Goal: Task Accomplishment & Management: Use online tool/utility

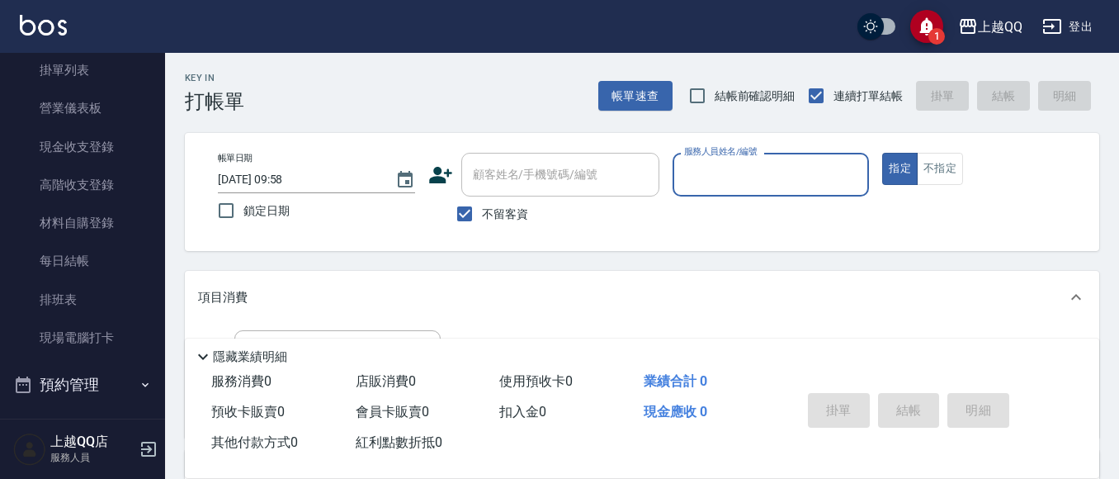
scroll to position [268, 0]
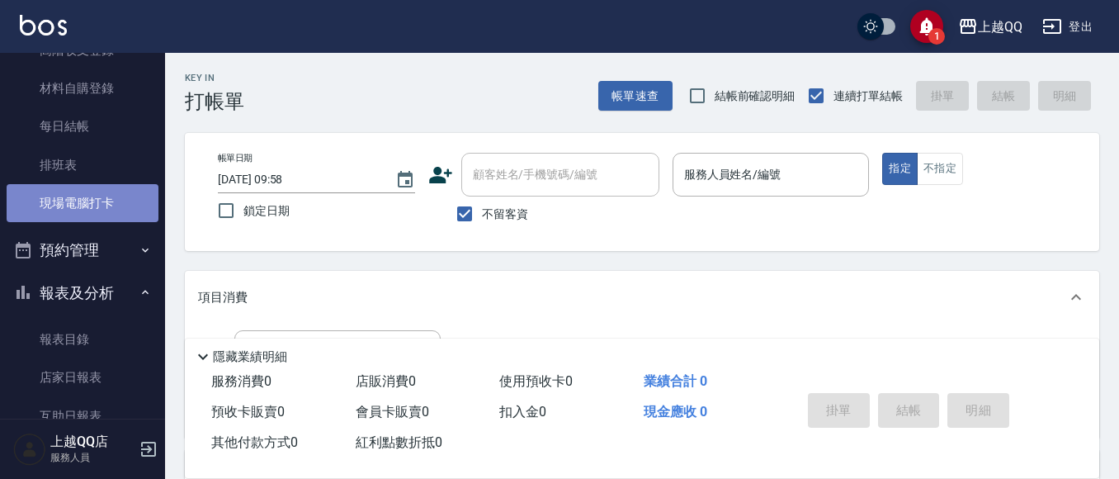
click at [91, 212] on link "現場電腦打卡" at bounding box center [83, 203] width 152 height 38
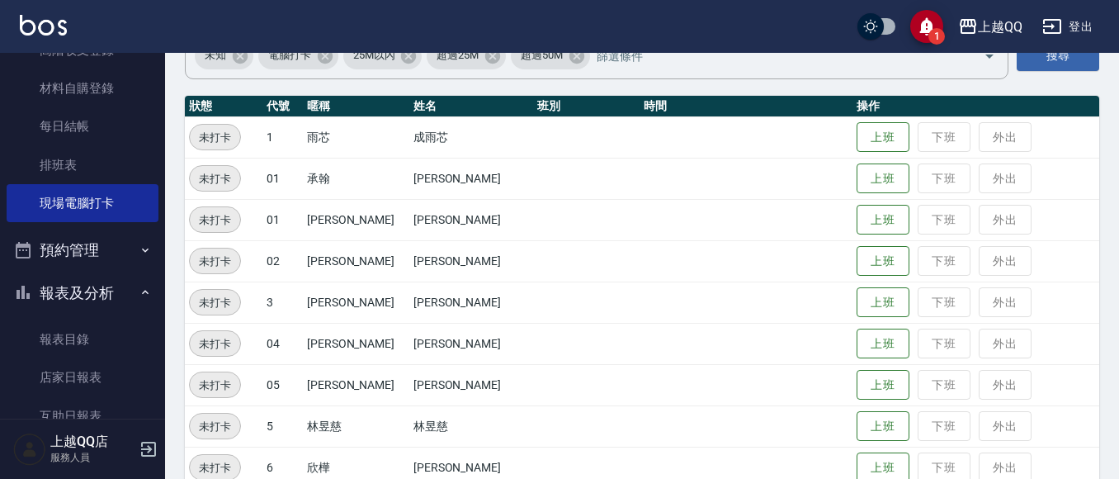
scroll to position [165, 0]
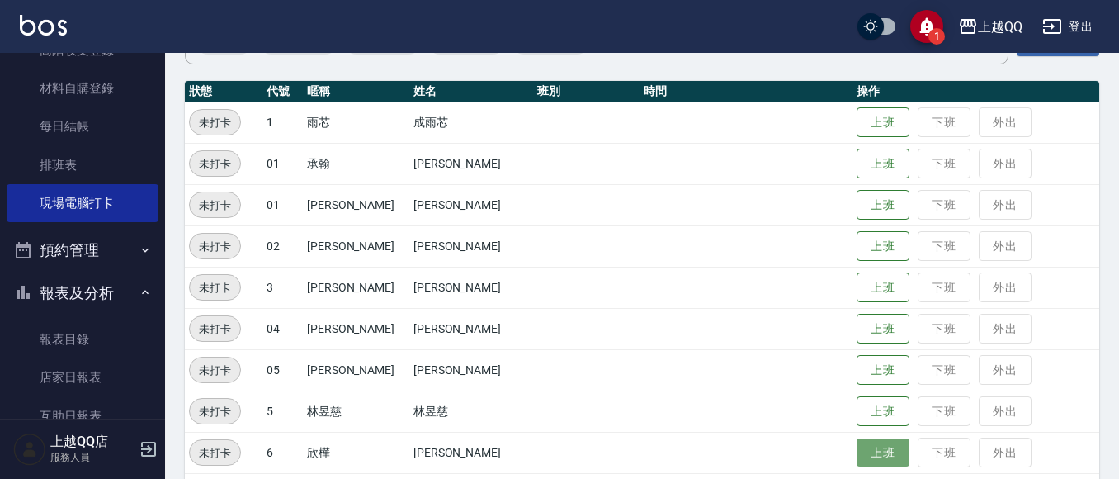
click at [857, 449] on button "上班" at bounding box center [882, 452] width 53 height 29
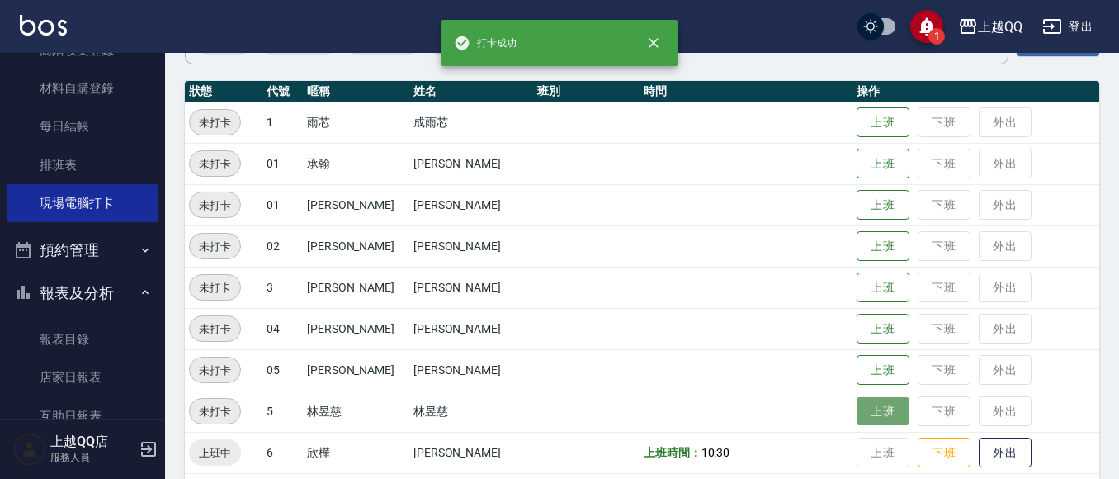
click at [871, 420] on button "上班" at bounding box center [882, 411] width 53 height 29
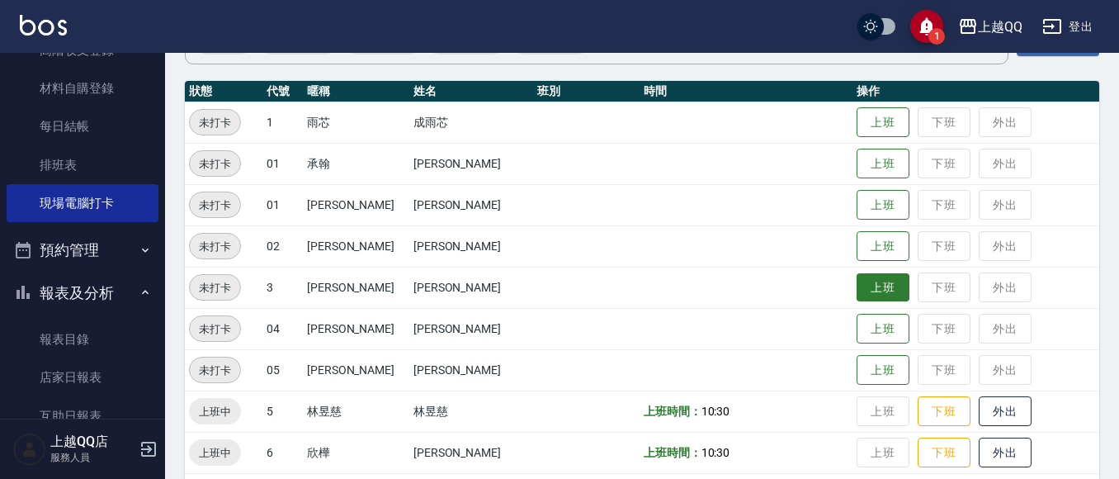
click at [856, 284] on button "上班" at bounding box center [882, 287] width 53 height 29
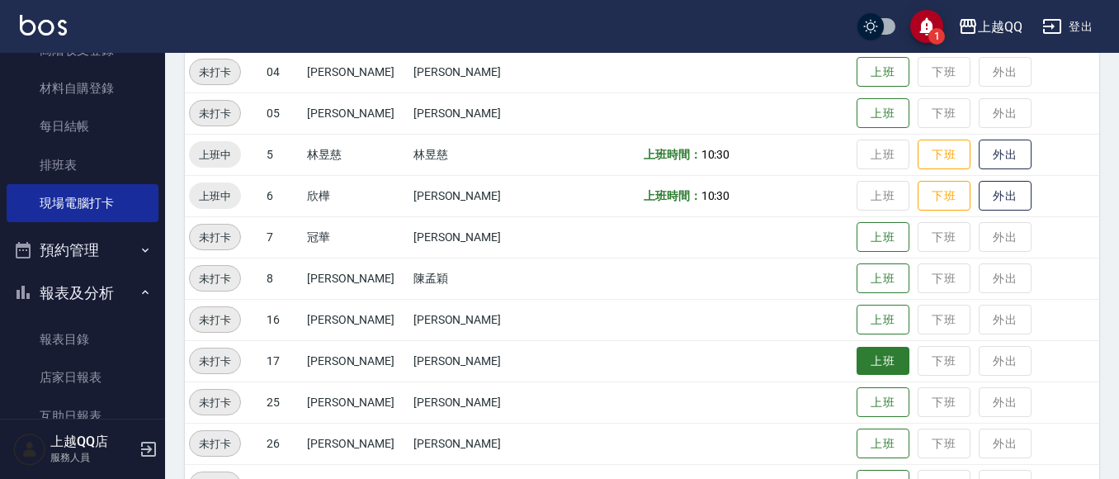
scroll to position [495, 0]
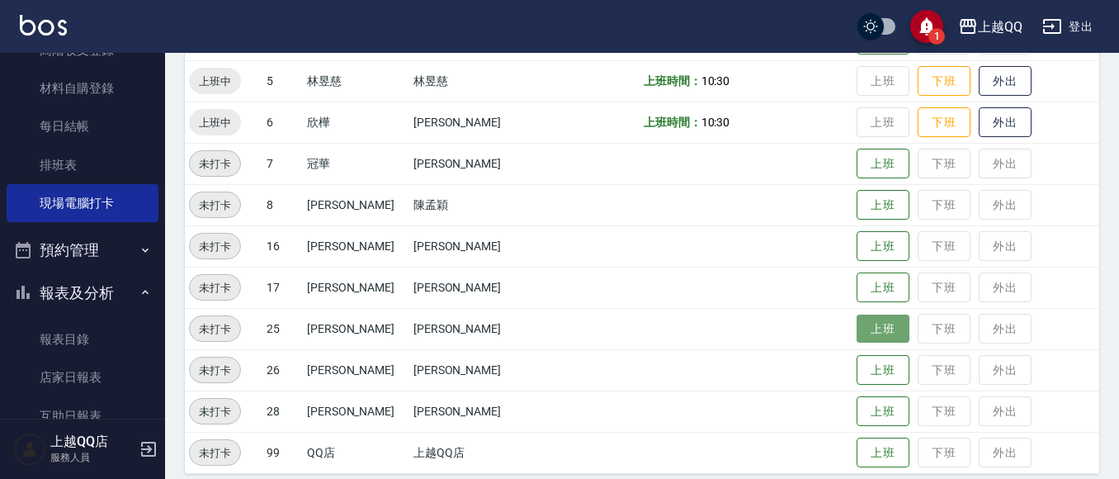
click at [856, 333] on button "上班" at bounding box center [882, 328] width 53 height 29
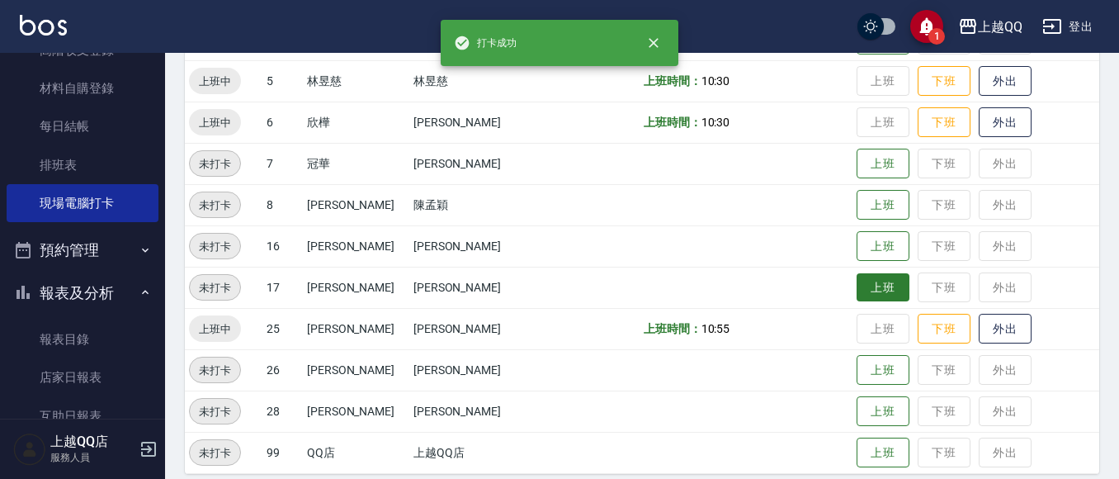
click at [870, 284] on button "上班" at bounding box center [882, 287] width 53 height 29
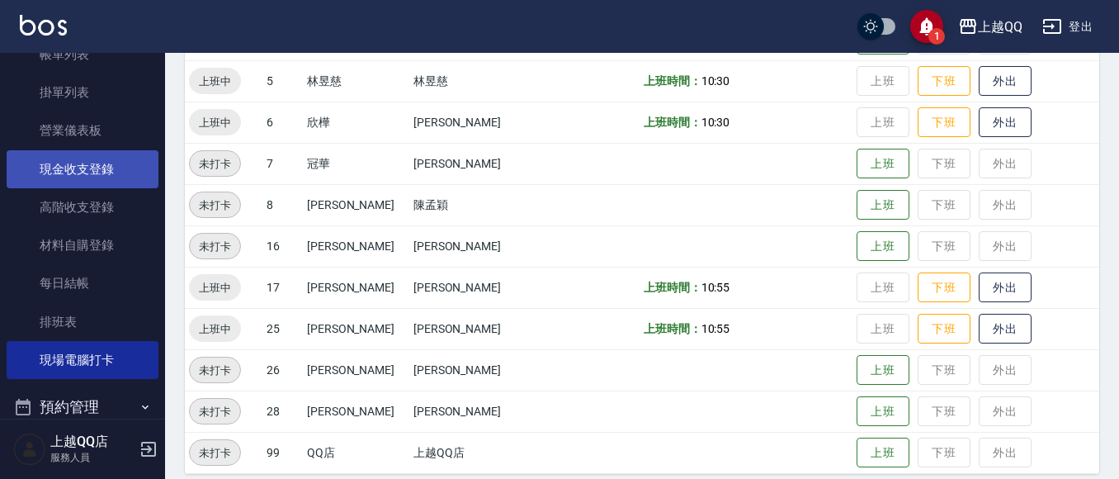
scroll to position [103, 0]
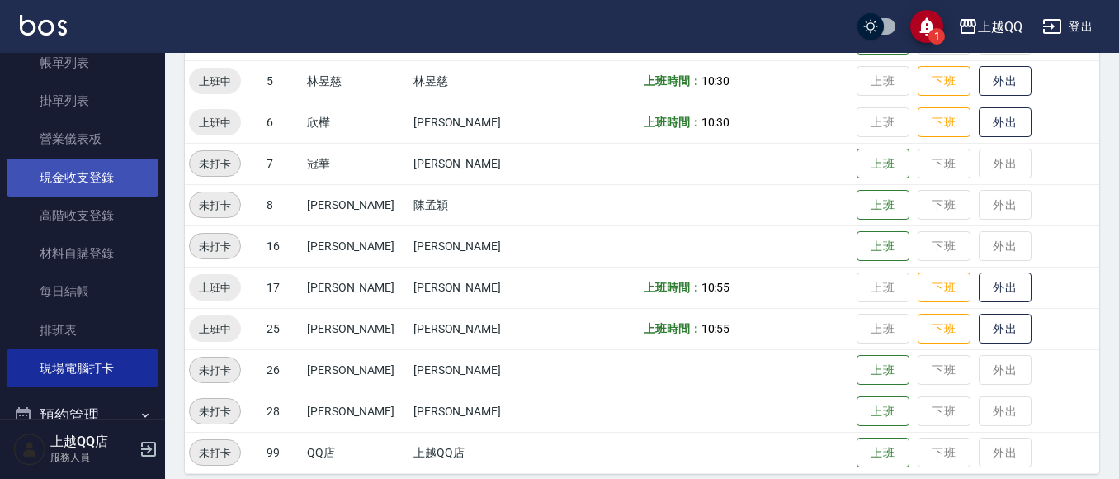
click at [100, 167] on link "現金收支登錄" at bounding box center [83, 177] width 152 height 38
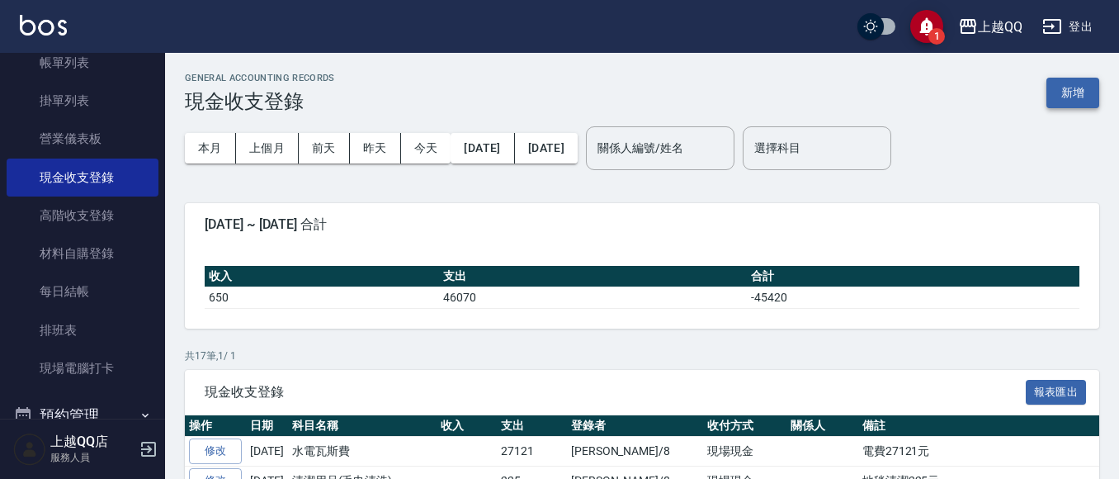
click at [1064, 91] on button "新增" at bounding box center [1072, 93] width 53 height 31
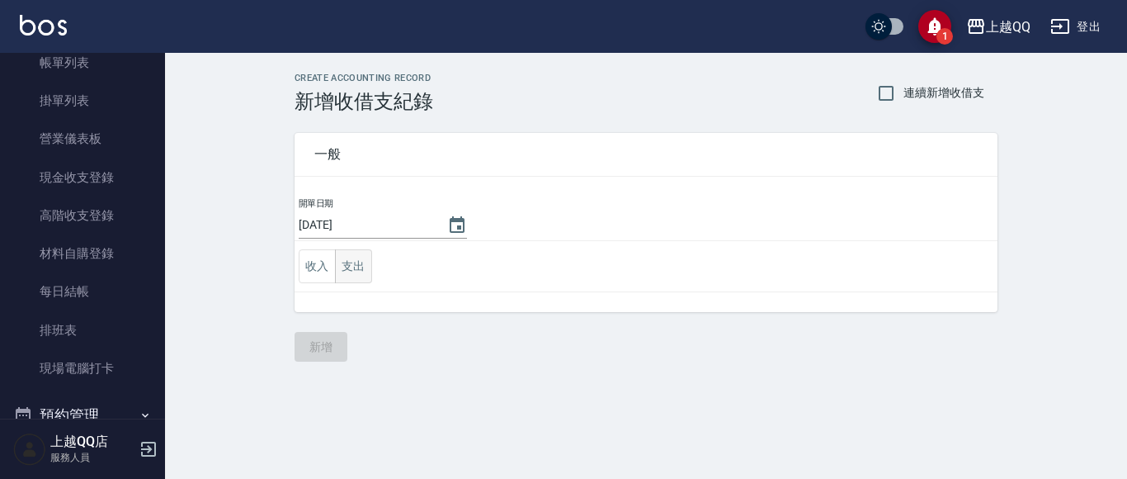
click at [356, 264] on button "支出" at bounding box center [353, 266] width 37 height 34
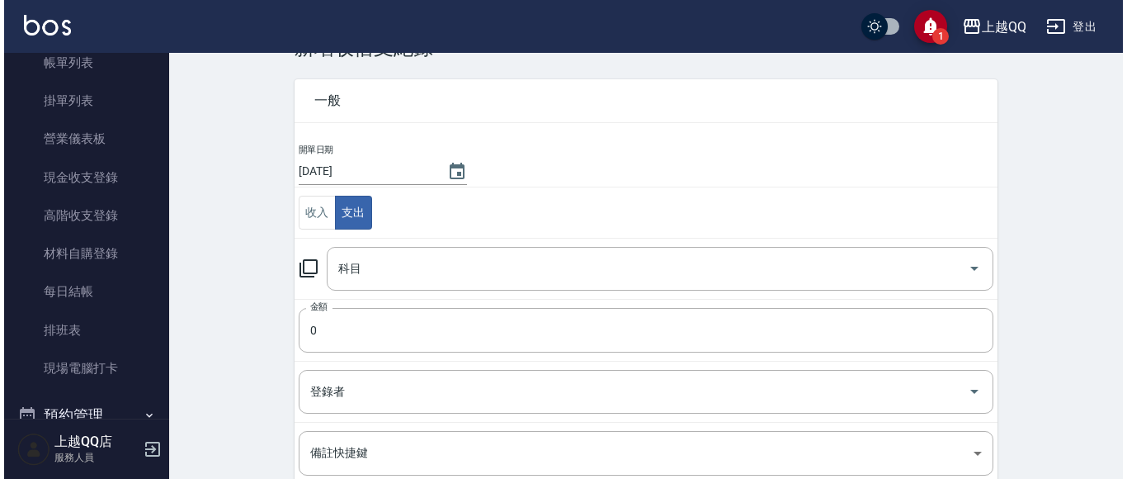
scroll to position [83, 0]
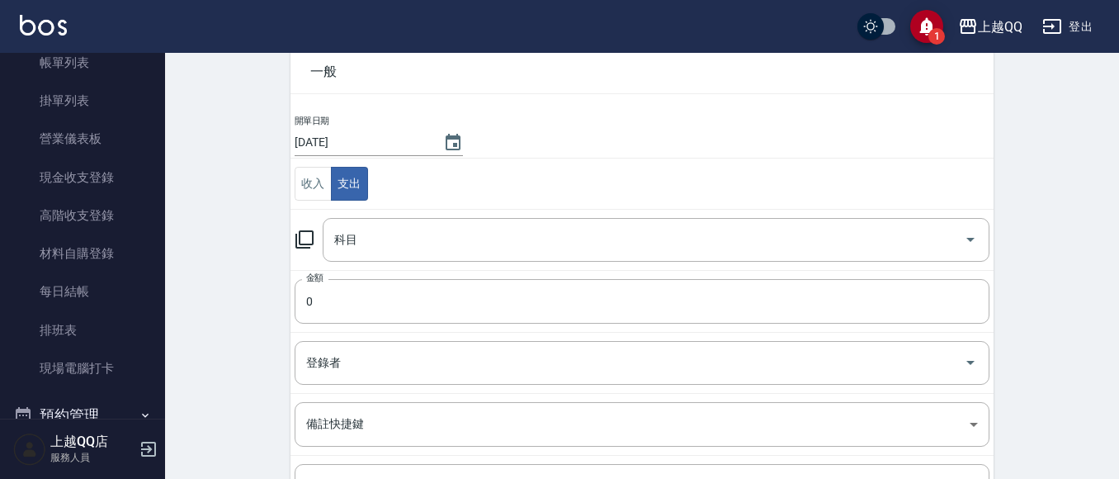
click at [307, 239] on icon at bounding box center [305, 239] width 20 height 20
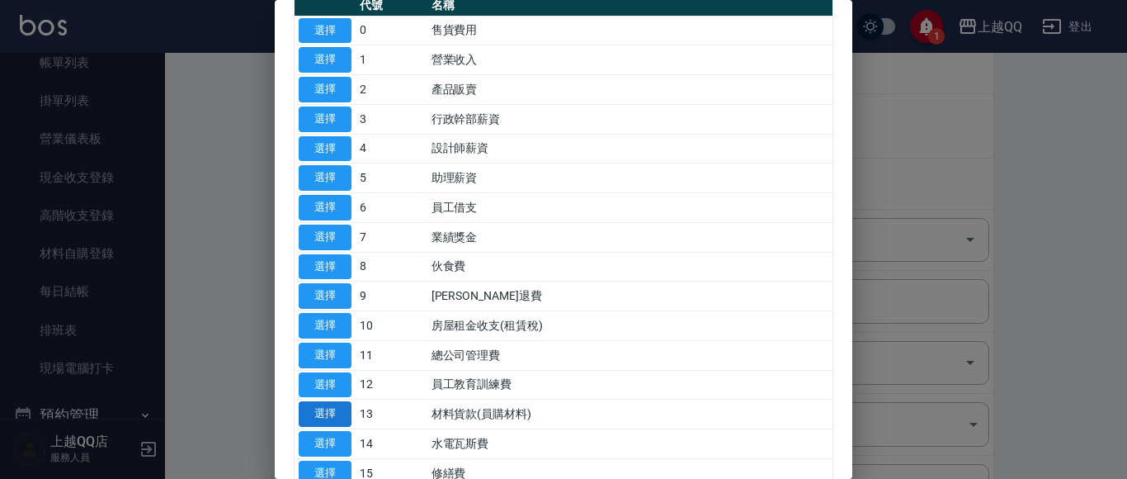
click at [318, 415] on button "選擇" at bounding box center [325, 414] width 53 height 26
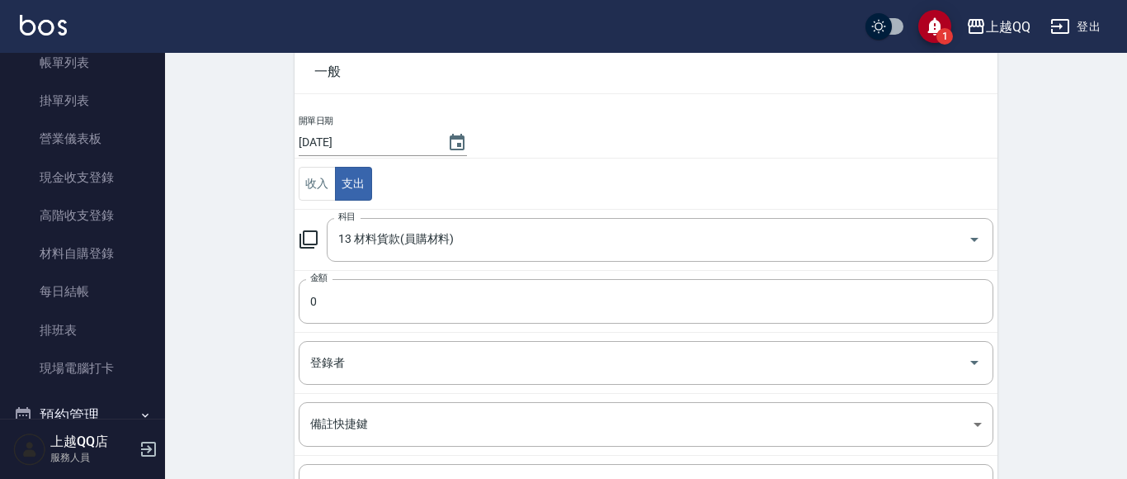
type input "13 材料貨款(員購材料)"
click at [360, 305] on input "0" at bounding box center [642, 301] width 695 height 45
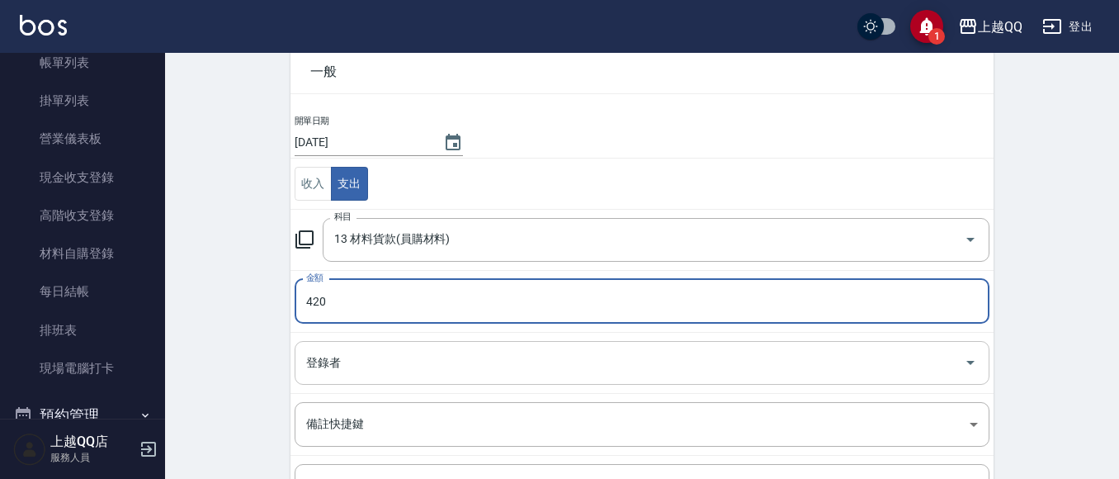
click at [976, 356] on icon "Open" at bounding box center [970, 362] width 20 height 20
type input "420"
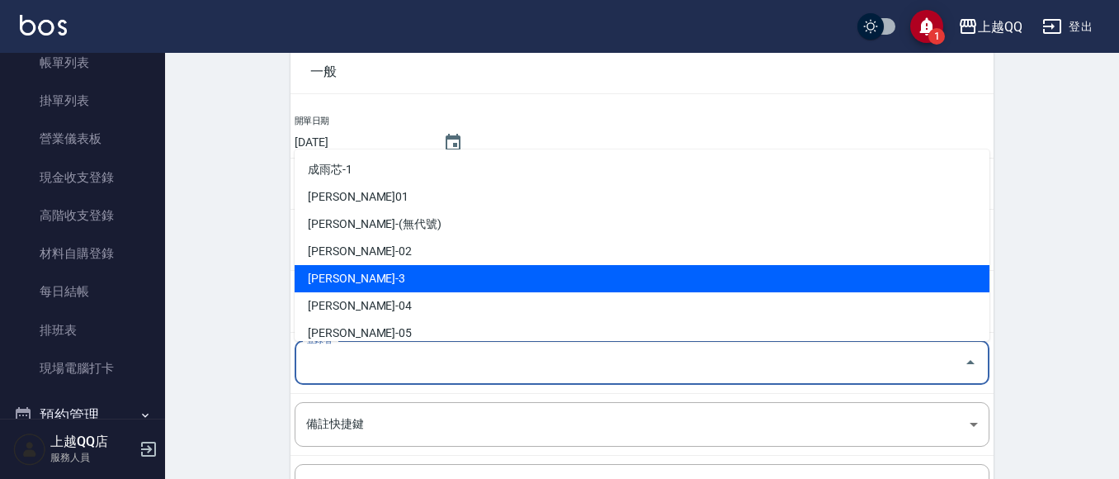
click at [467, 275] on li "[PERSON_NAME]-3" at bounding box center [642, 278] width 695 height 27
type input "[PERSON_NAME]-3"
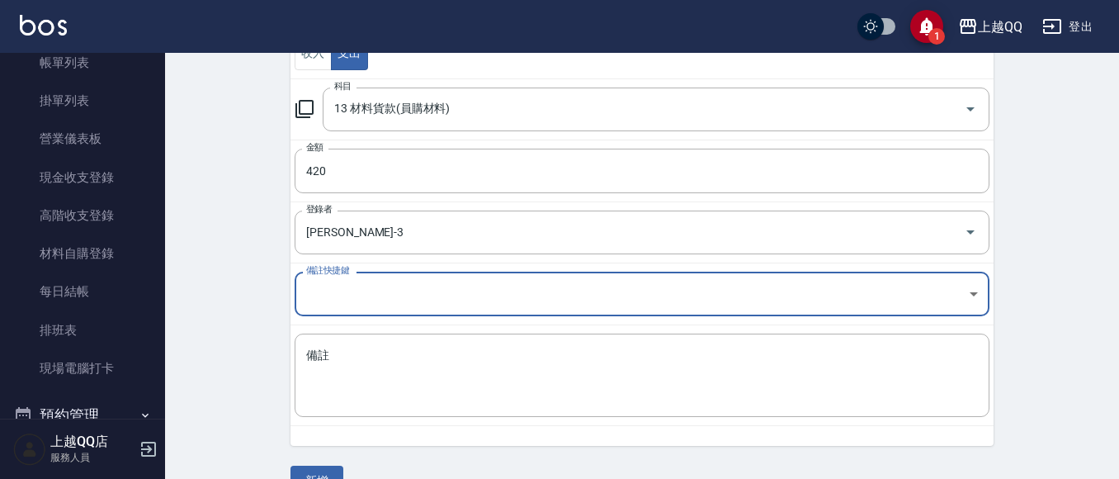
scroll to position [248, 0]
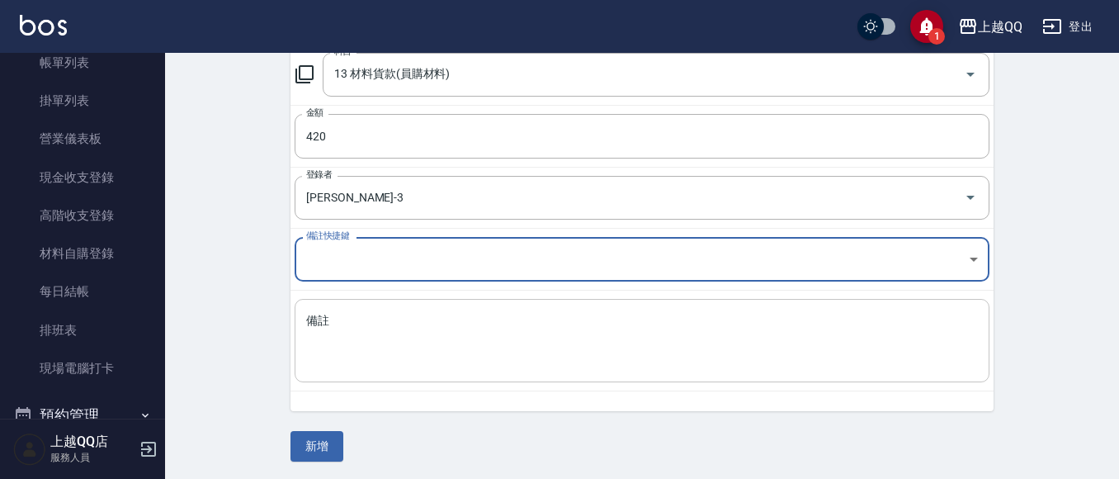
click at [328, 328] on textarea "備註" at bounding box center [642, 341] width 672 height 56
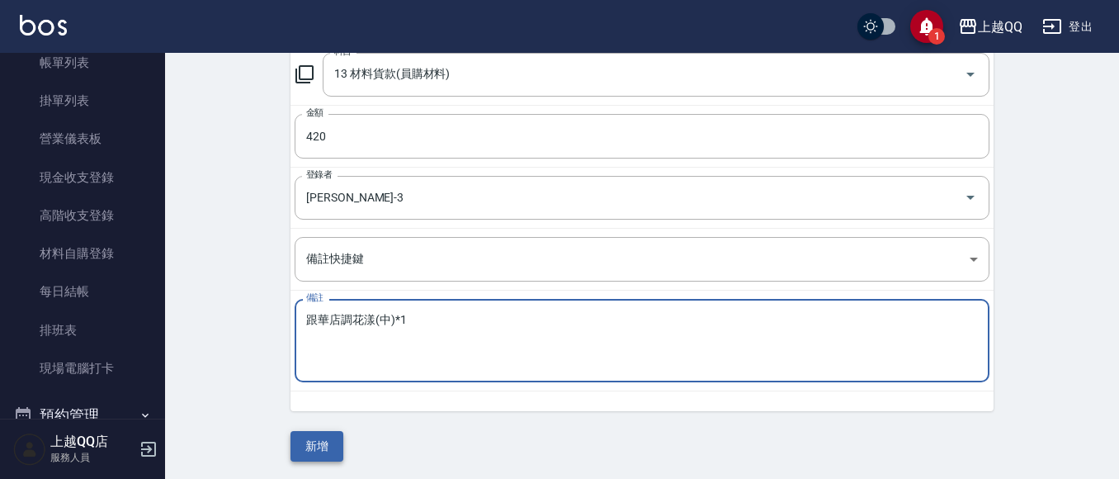
type textarea "跟華店調花漾(中)*1"
click at [319, 440] on button "新增" at bounding box center [316, 446] width 53 height 31
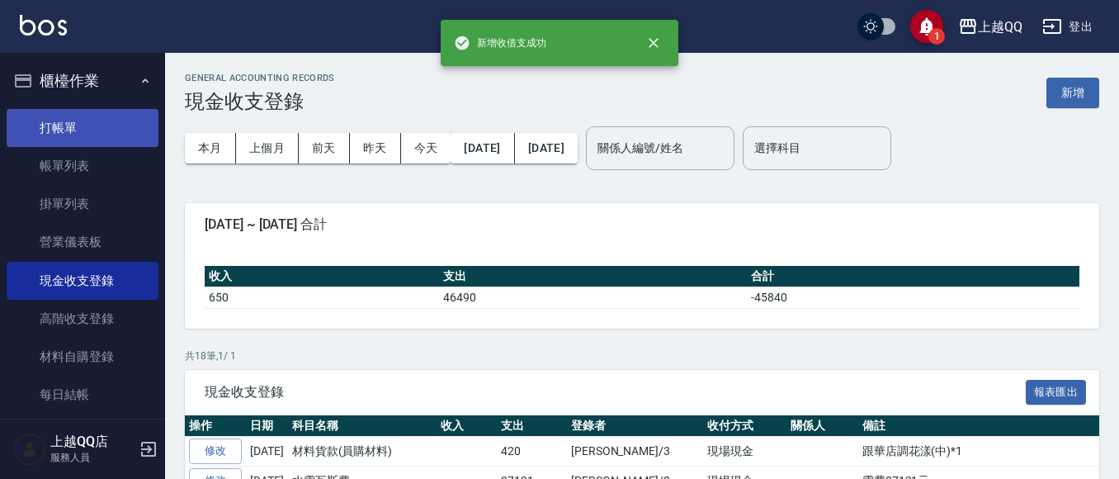
click at [70, 125] on link "打帳單" at bounding box center [83, 128] width 152 height 38
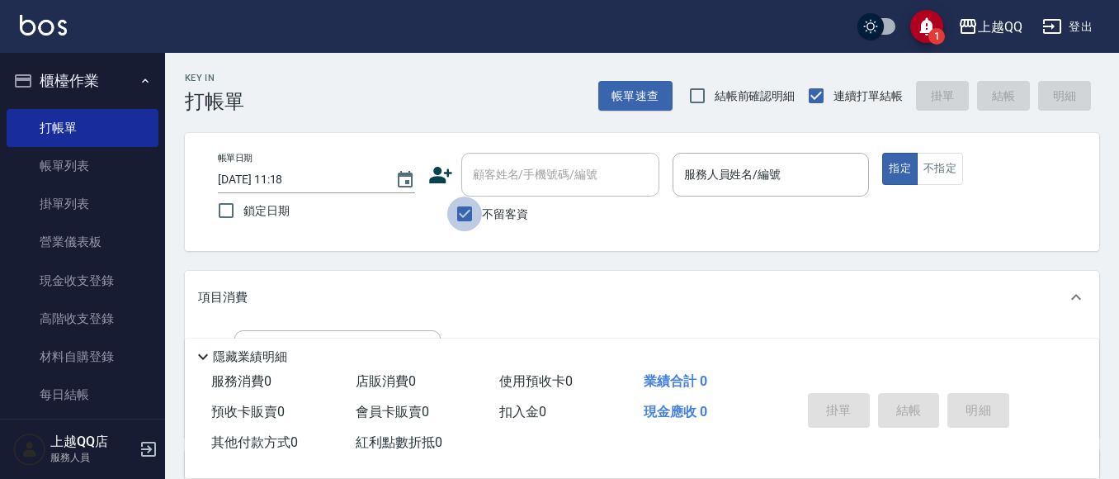
click at [465, 217] on input "不留客資" at bounding box center [464, 213] width 35 height 35
checkbox input "false"
click at [485, 178] on input "顧客姓名/手機號碼/編號" at bounding box center [548, 174] width 158 height 29
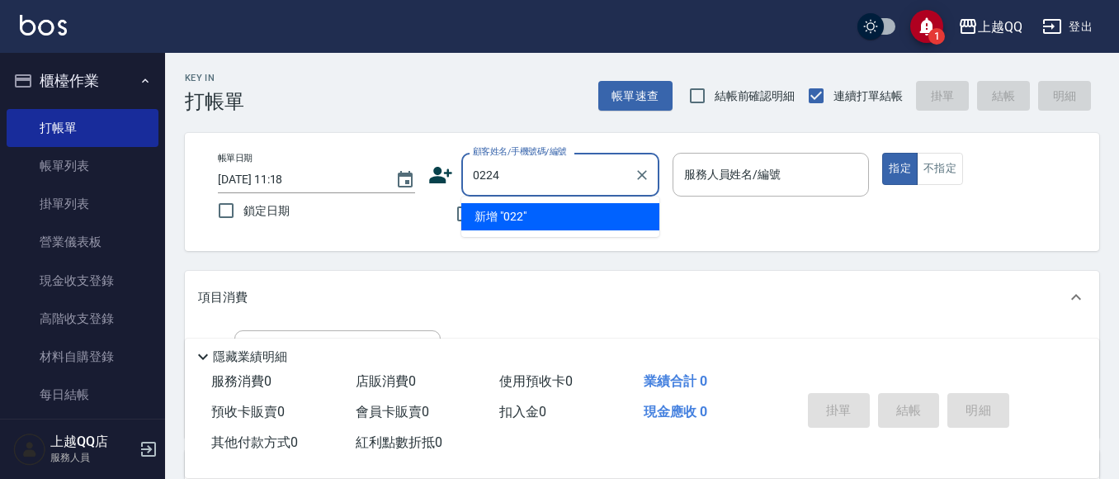
type input "0224"
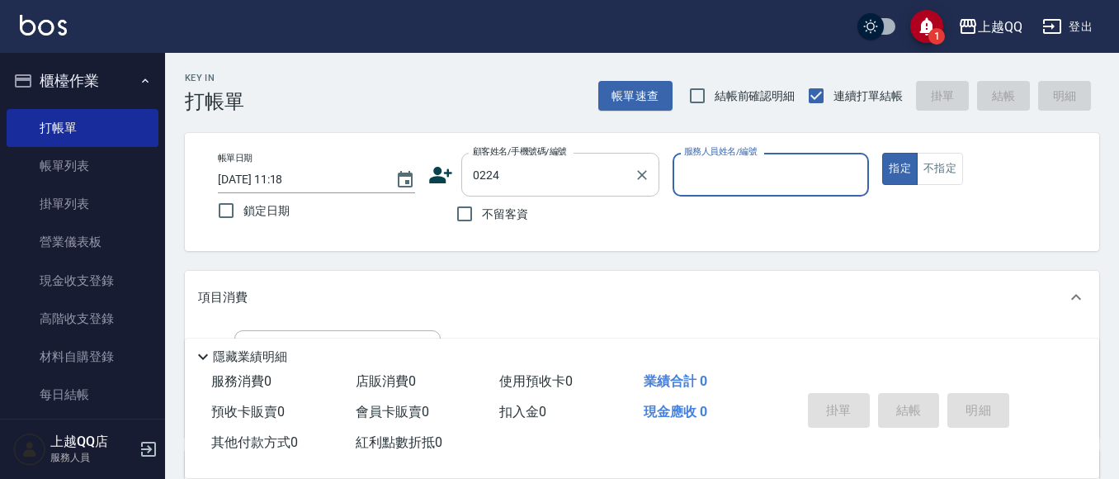
click at [882, 153] on button "指定" at bounding box center [899, 169] width 35 height 32
type button "true"
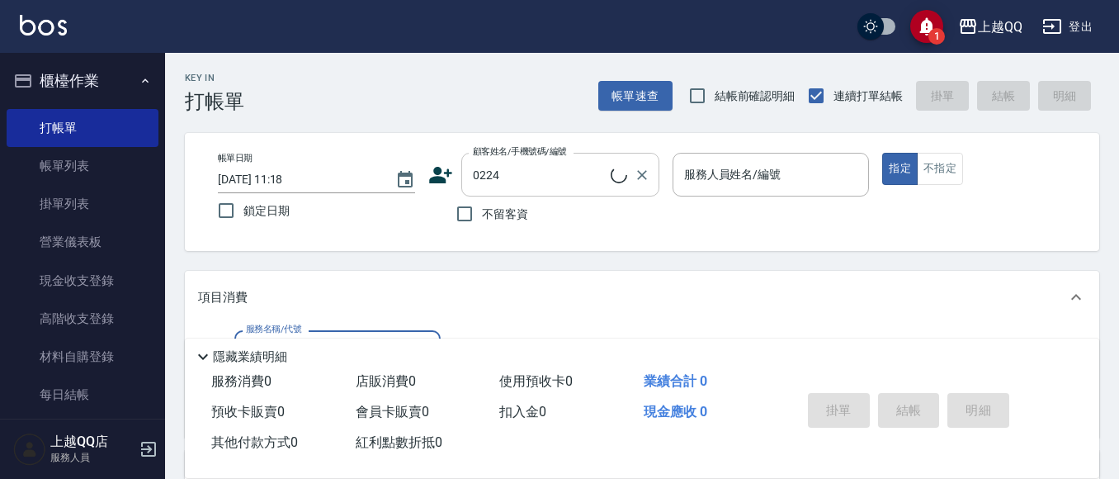
type input "[PERSON_NAME]/0910931053/0224"
type input "佩怡-3"
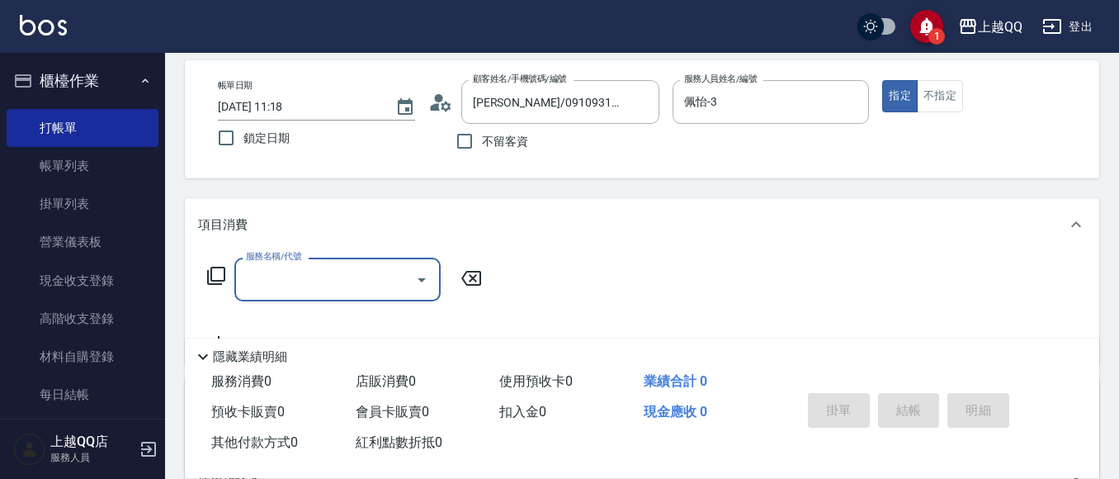
scroll to position [165, 0]
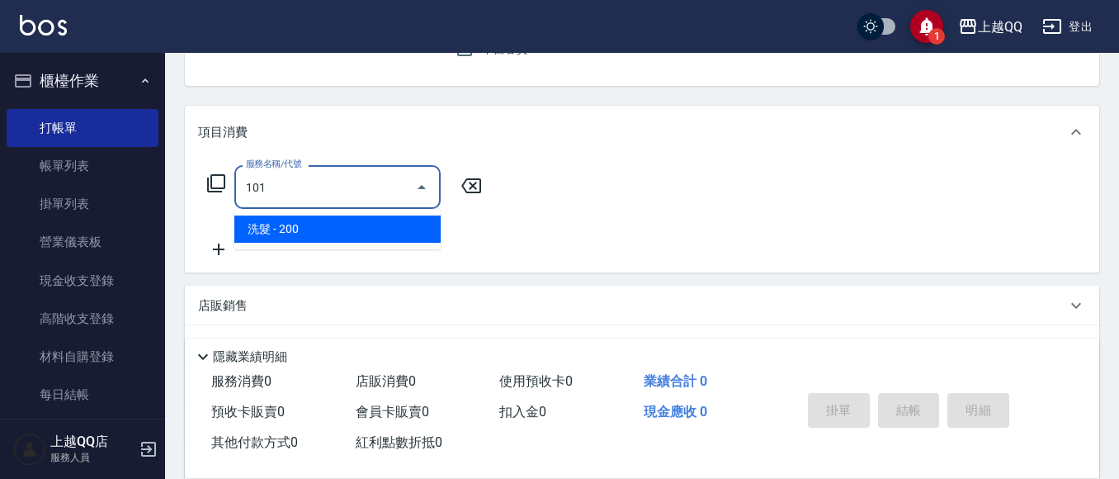
type input "洗髮(101)"
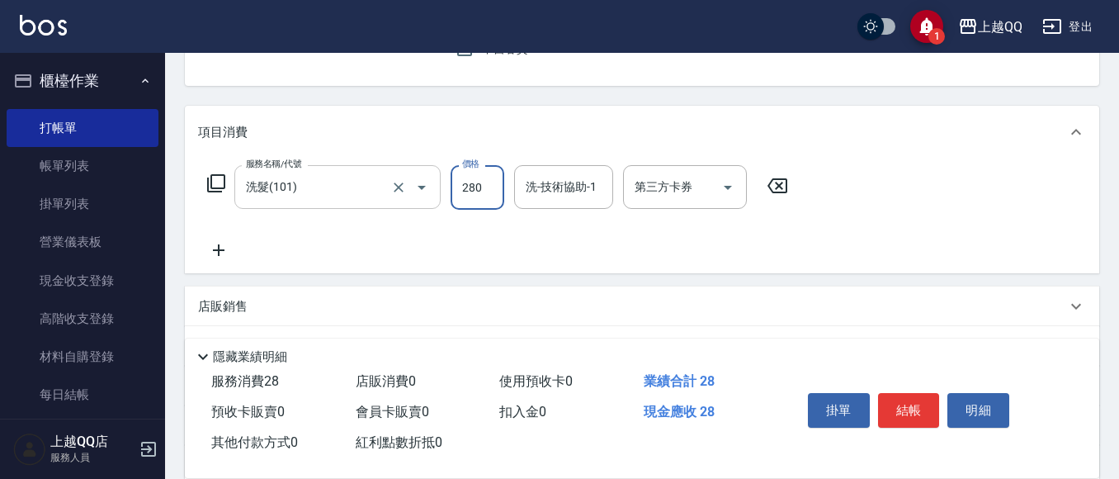
type input "280"
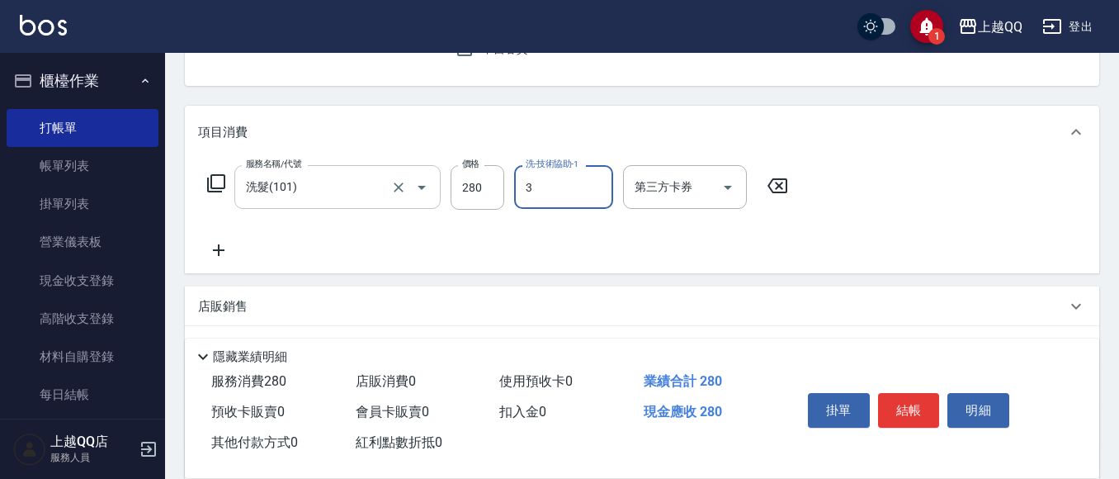
type input "佩怡-3"
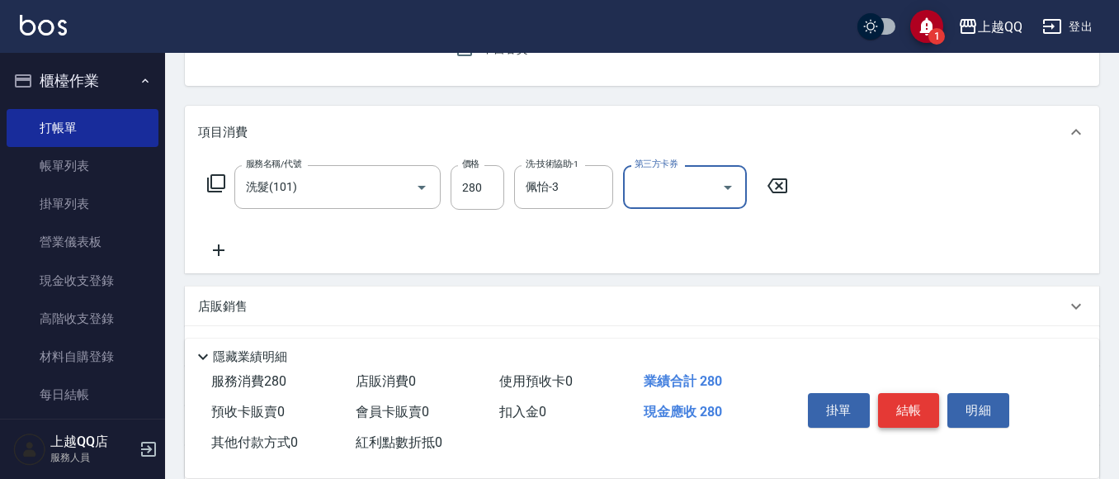
click at [904, 407] on button "結帳" at bounding box center [909, 410] width 62 height 35
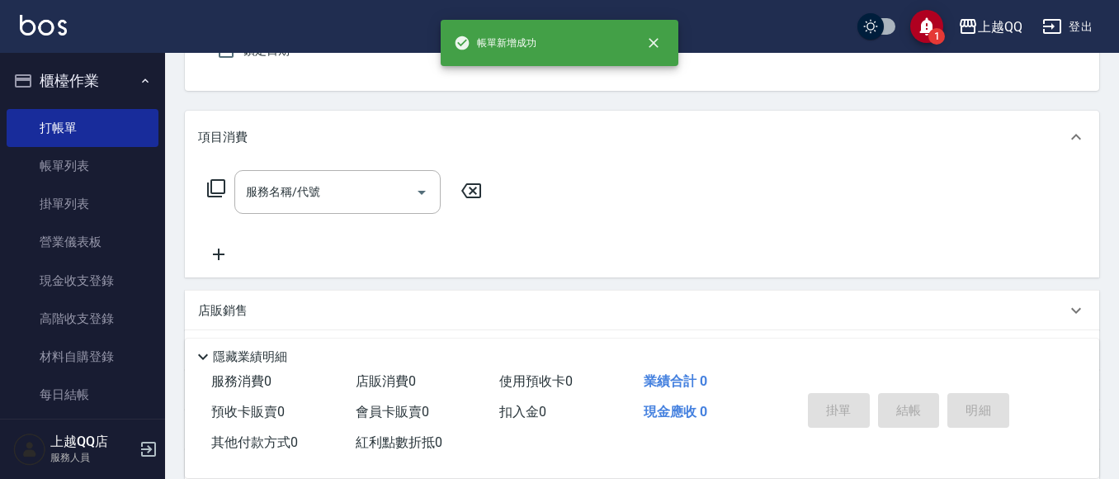
scroll to position [0, 0]
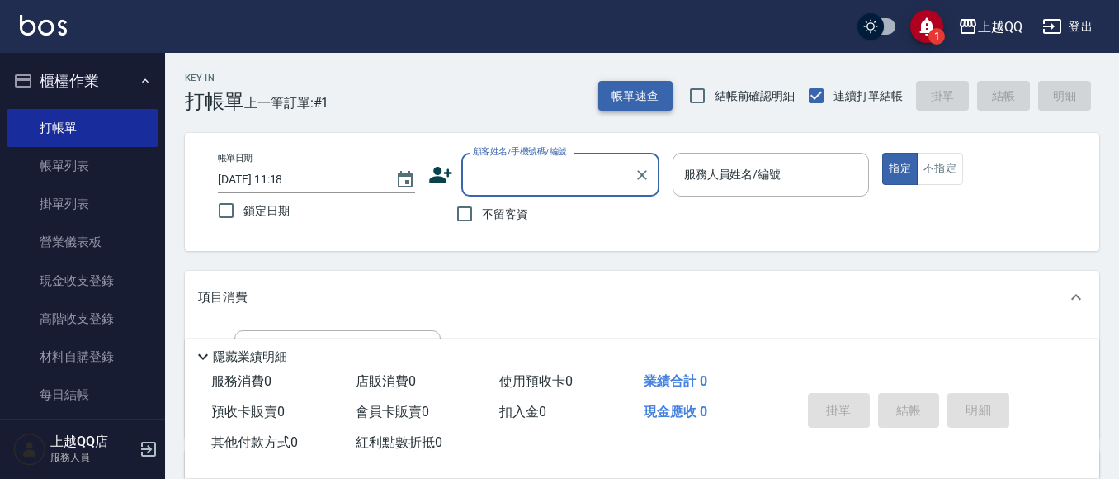
click at [647, 105] on button "帳單速查" at bounding box center [635, 96] width 74 height 31
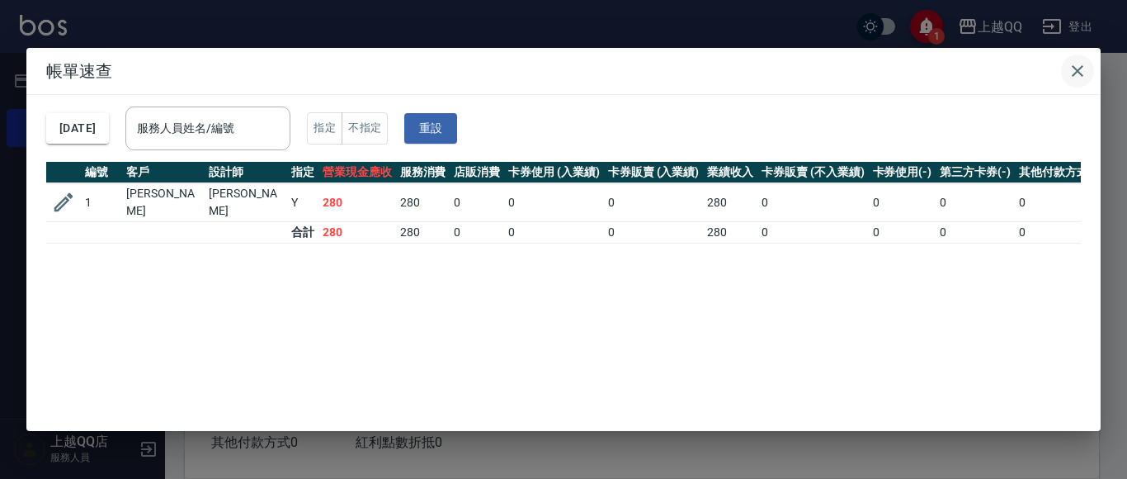
click at [1087, 75] on button "button" at bounding box center [1077, 70] width 33 height 33
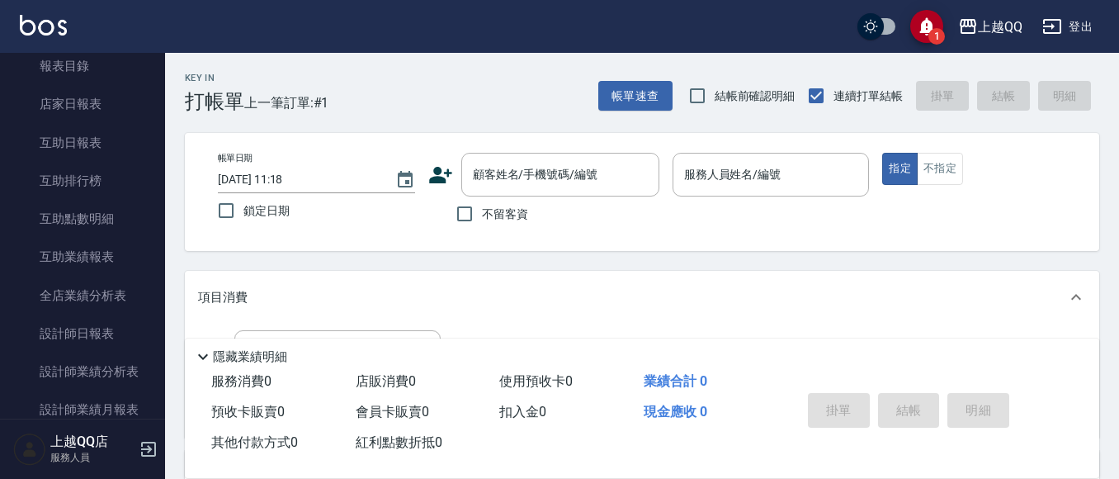
scroll to position [578, 0]
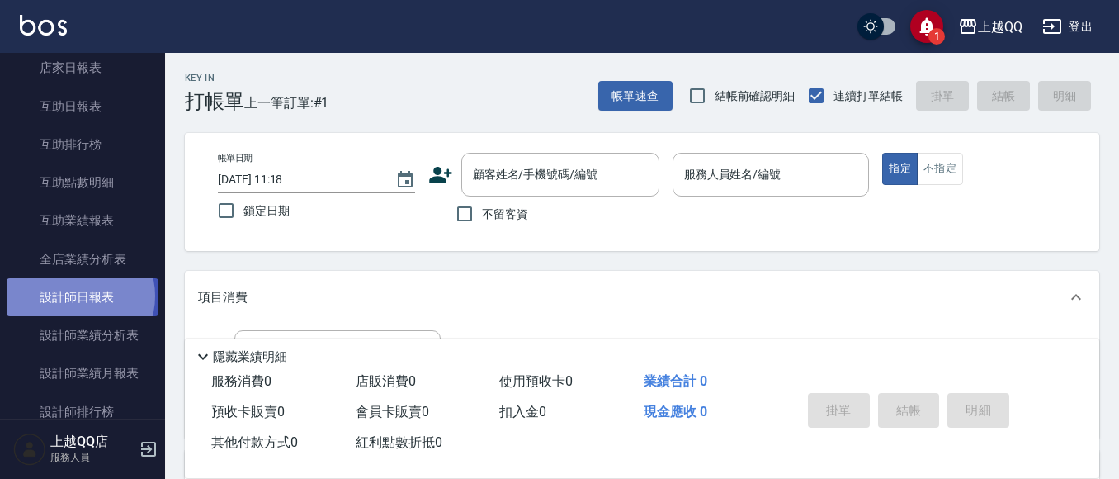
click at [79, 296] on link "設計師日報表" at bounding box center [83, 297] width 152 height 38
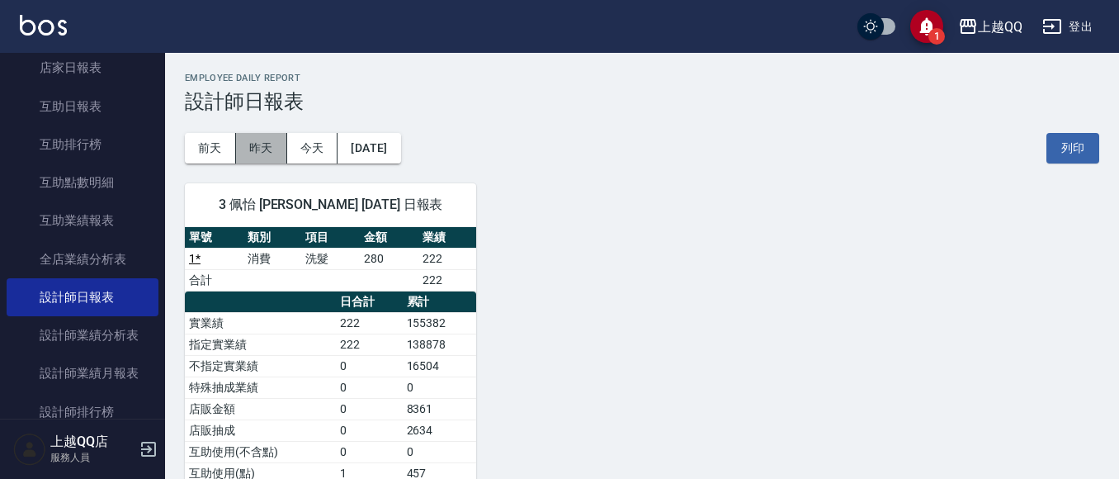
click at [264, 144] on button "昨天" at bounding box center [261, 148] width 51 height 31
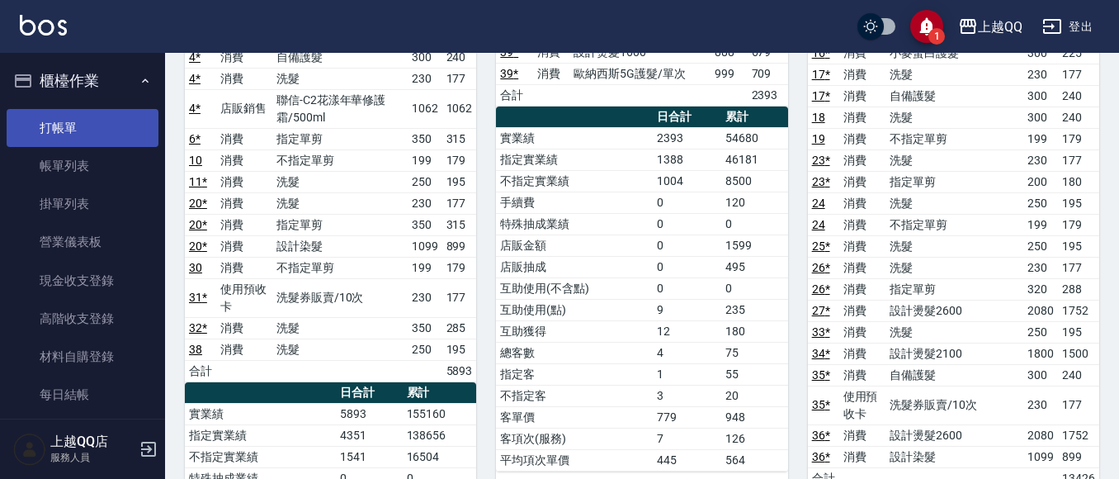
click at [83, 128] on link "打帳單" at bounding box center [83, 128] width 152 height 38
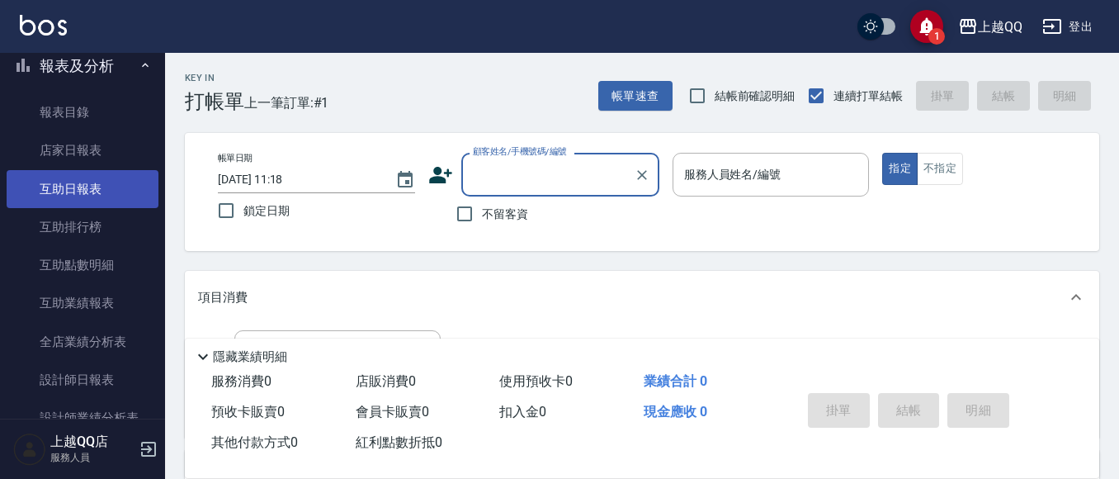
scroll to position [330, 0]
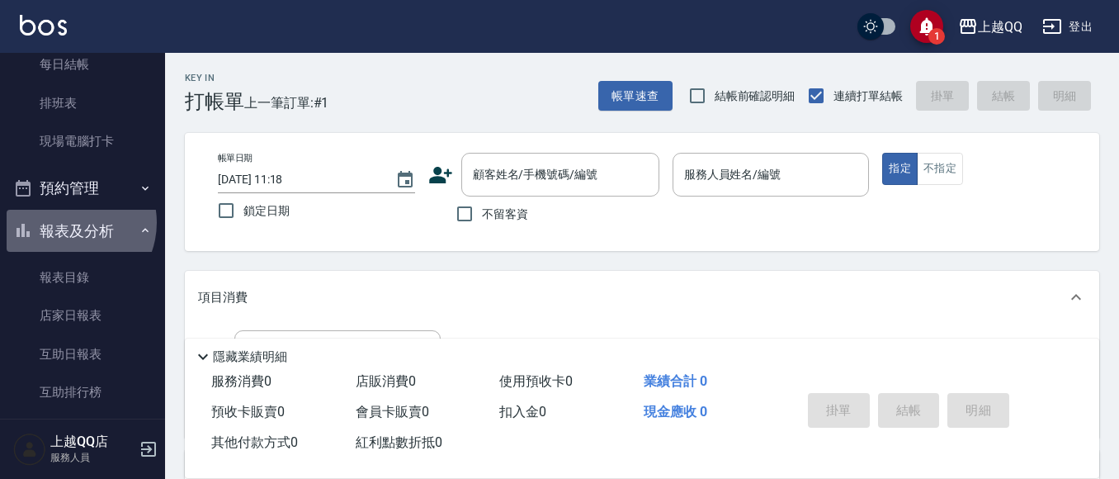
click at [68, 222] on button "報表及分析" at bounding box center [83, 231] width 152 height 43
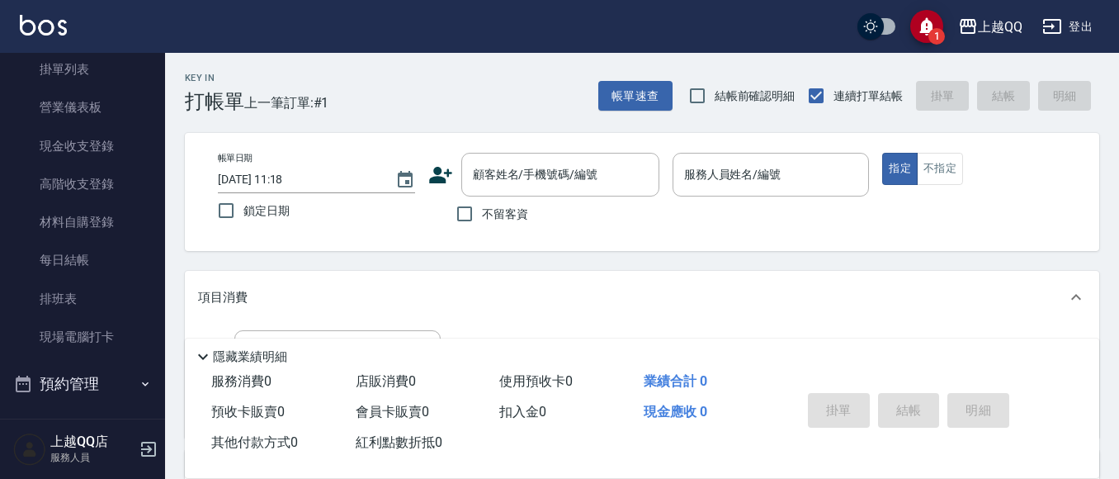
scroll to position [0, 0]
